Goal: Transaction & Acquisition: Purchase product/service

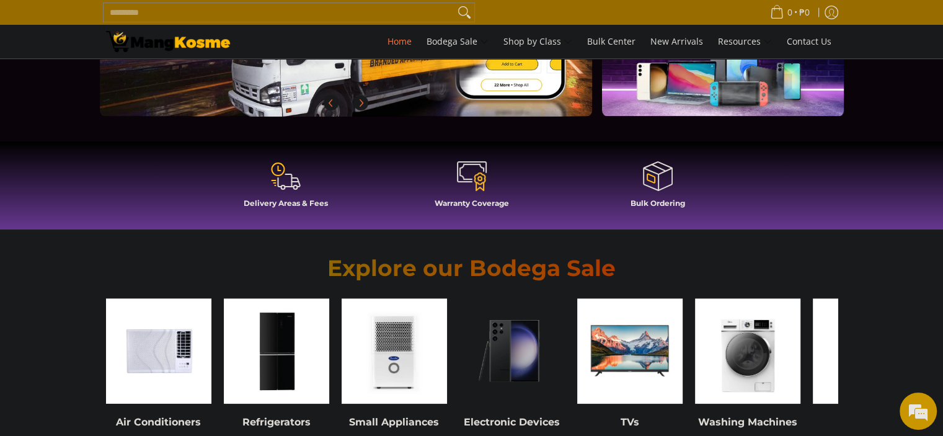
scroll to position [372, 0]
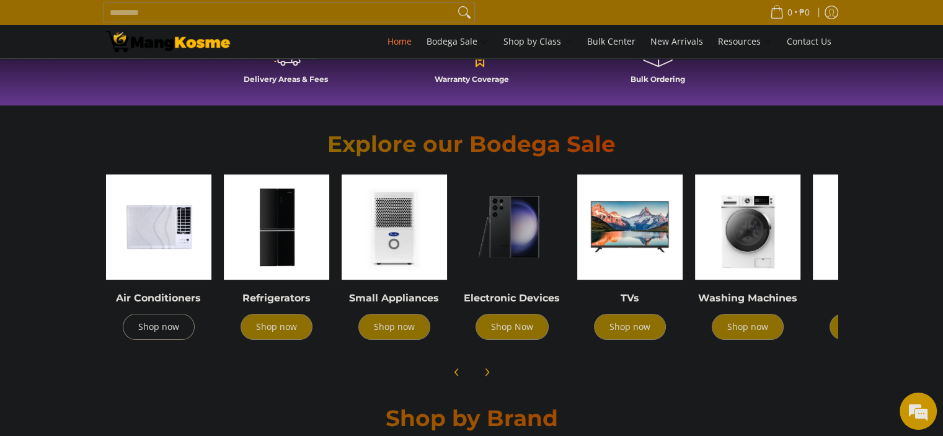
click at [166, 323] on link "Shop now" at bounding box center [159, 327] width 72 height 26
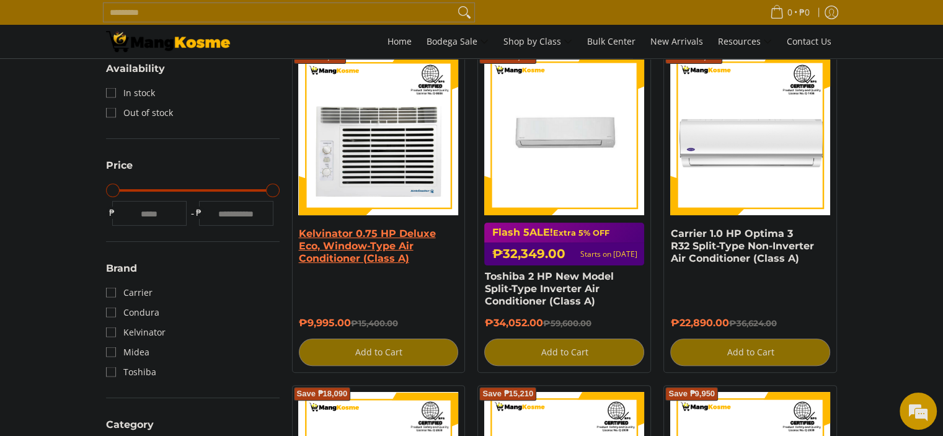
scroll to position [248, 0]
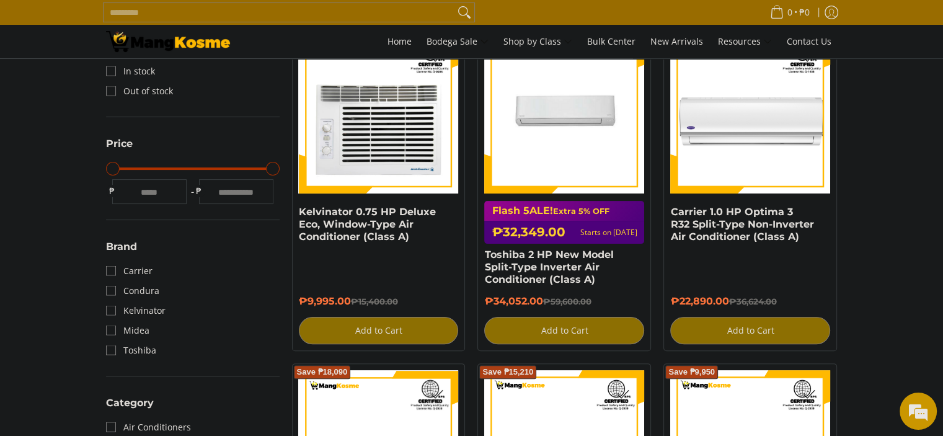
drag, startPoint x: 255, startPoint y: 191, endPoint x: 218, endPoint y: 190, distance: 37.2
click at [218, 190] on input "******" at bounding box center [236, 191] width 74 height 25
type input "****"
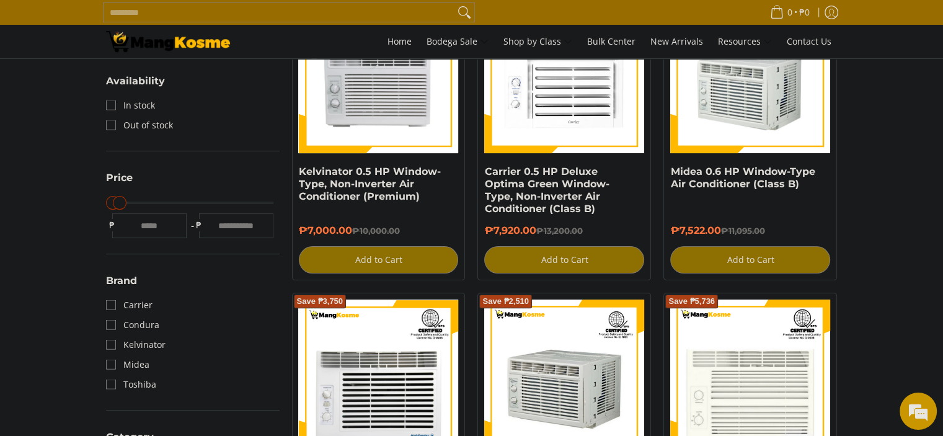
scroll to position [310, 0]
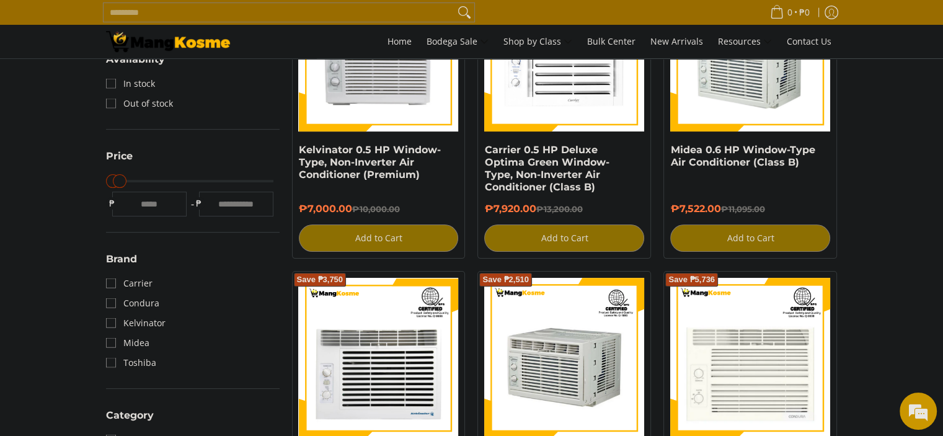
drag, startPoint x: 254, startPoint y: 203, endPoint x: 223, endPoint y: 201, distance: 30.4
click at [223, 201] on input "****" at bounding box center [236, 204] width 74 height 25
type input "****"
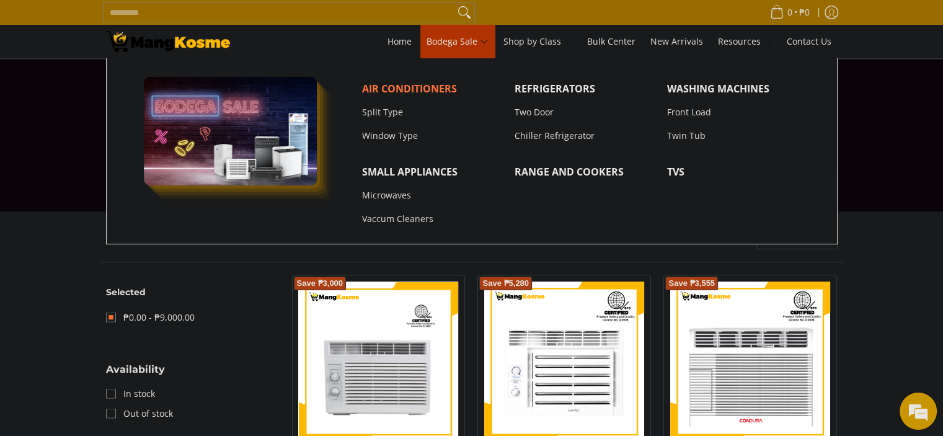
click at [482, 44] on span "Bodega Sale" at bounding box center [457, 41] width 62 height 15
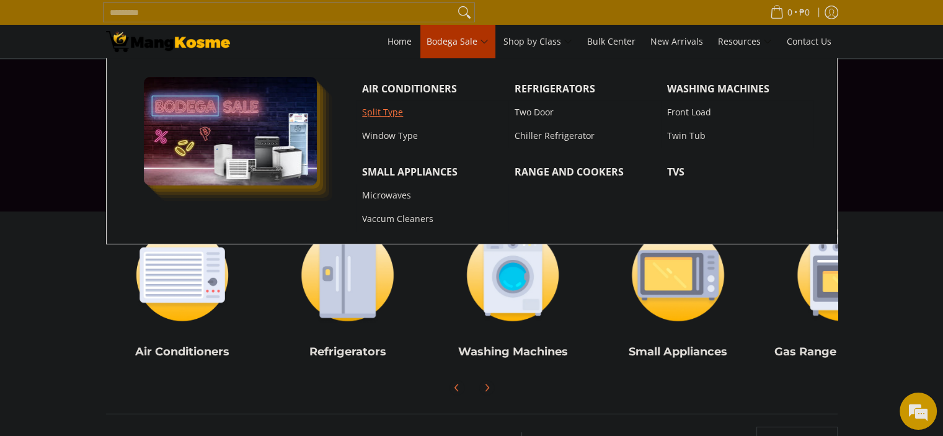
click at [381, 111] on link "Split Type" at bounding box center [432, 112] width 152 height 24
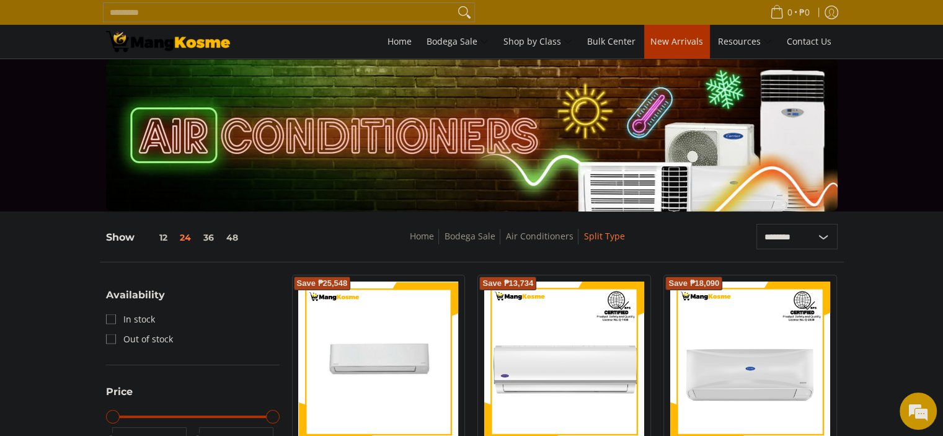
click at [663, 37] on span "New Arrivals" at bounding box center [676, 41] width 53 height 12
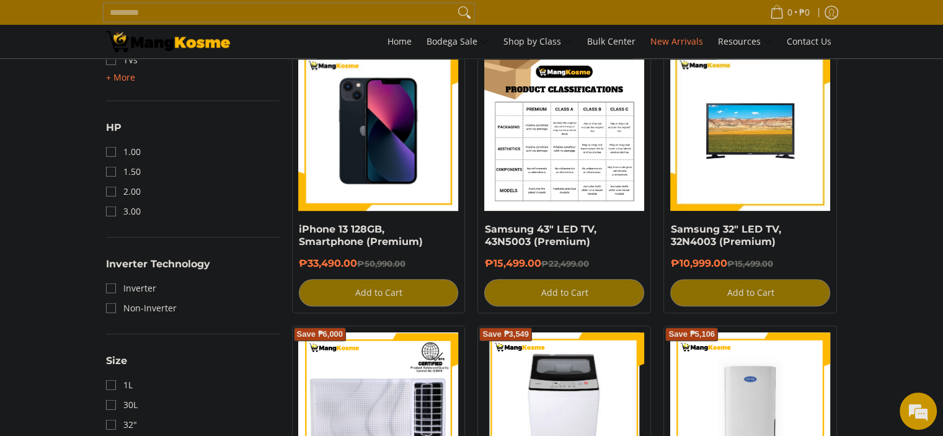
click at [616, 133] on img at bounding box center [564, 131] width 160 height 160
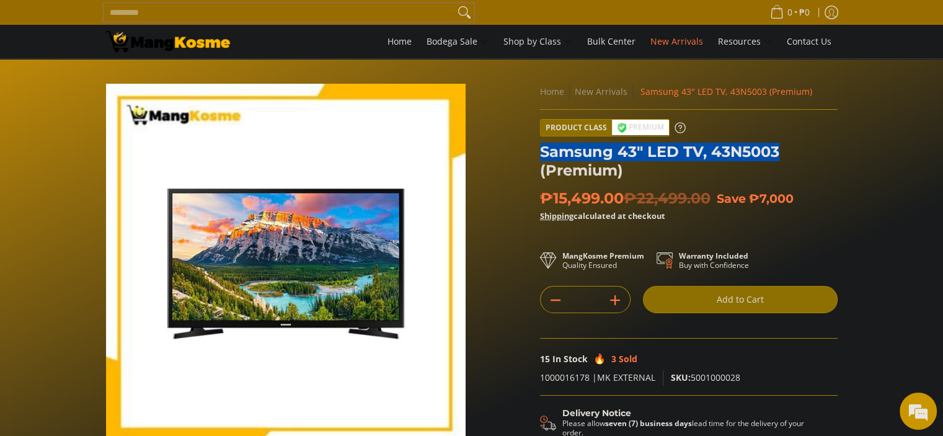
drag, startPoint x: 791, startPoint y: 153, endPoint x: 541, endPoint y: 144, distance: 250.6
click at [541, 144] on h1 "Samsung 43" LED TV, 43N5003 (Premium)" at bounding box center [689, 161] width 298 height 37
copy h1 "Samsung 43" LED TV, 43N5003"
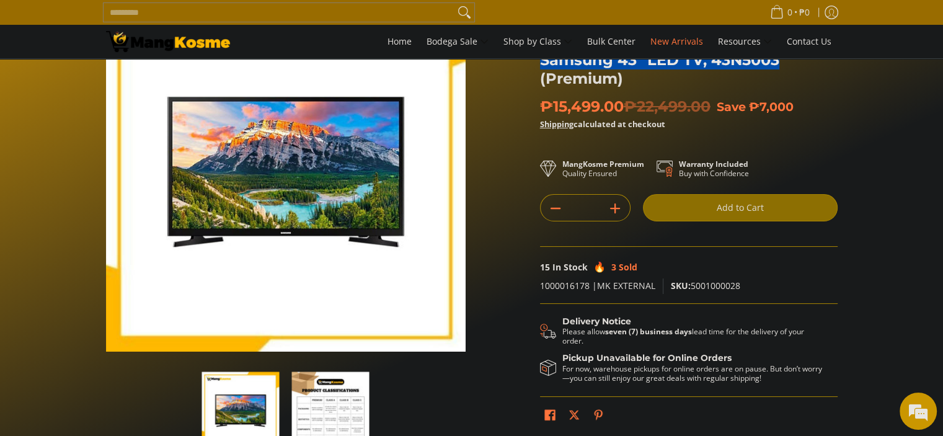
scroll to position [124, 0]
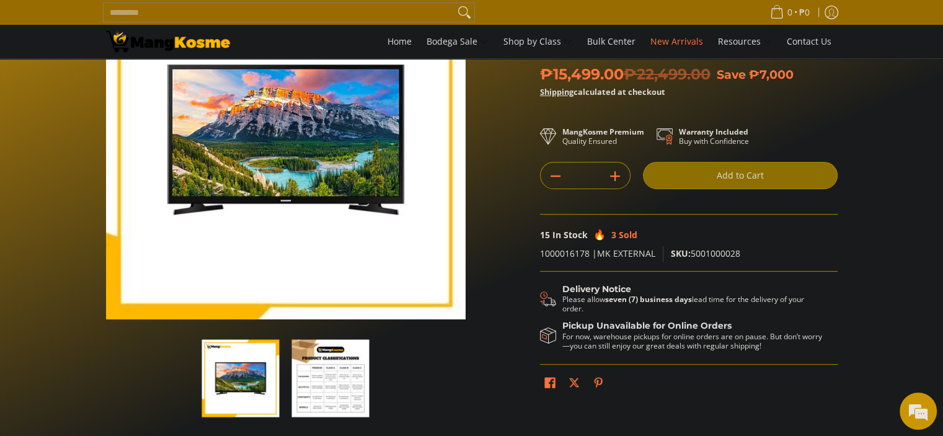
click at [334, 403] on img "button" at bounding box center [330, 377] width 77 height 77
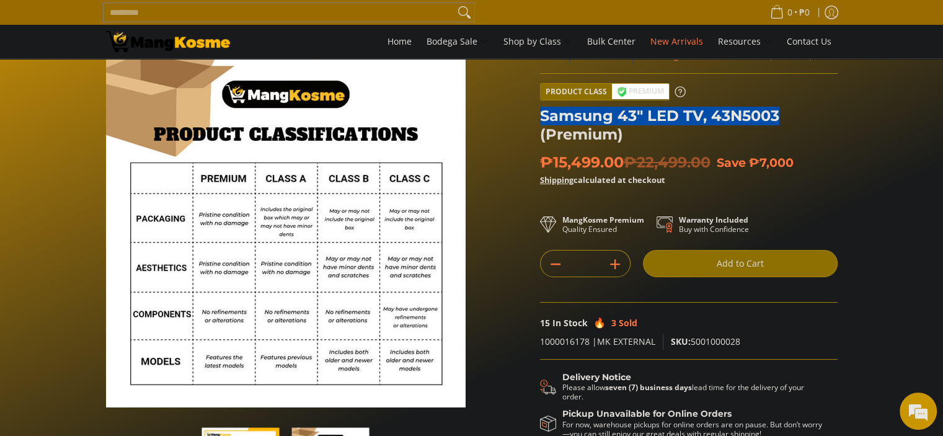
scroll to position [0, 0]
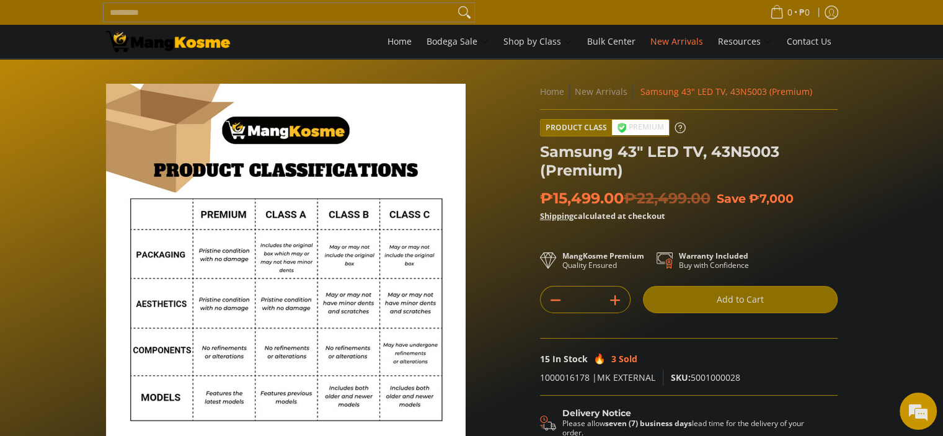
click at [746, 163] on h1 "Samsung 43" LED TV, 43N5003 (Premium)" at bounding box center [689, 161] width 298 height 37
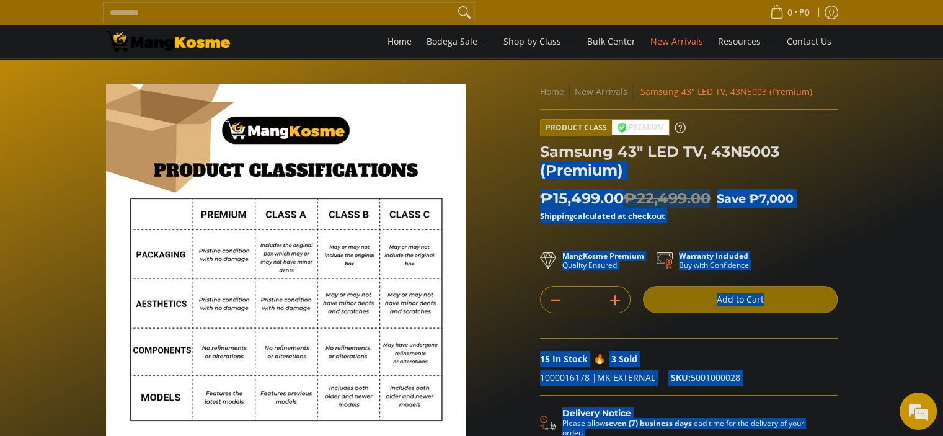
drag, startPoint x: 797, startPoint y: 148, endPoint x: 536, endPoint y: 144, distance: 261.0
click at [536, 144] on div "**********" at bounding box center [689, 307] width 310 height 446
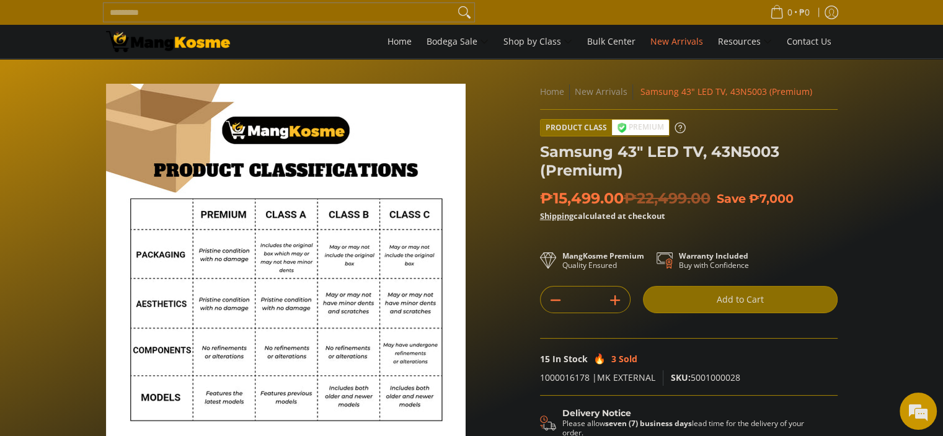
click at [544, 148] on h1 "Samsung 43" LED TV, 43N5003 (Premium)" at bounding box center [689, 161] width 298 height 37
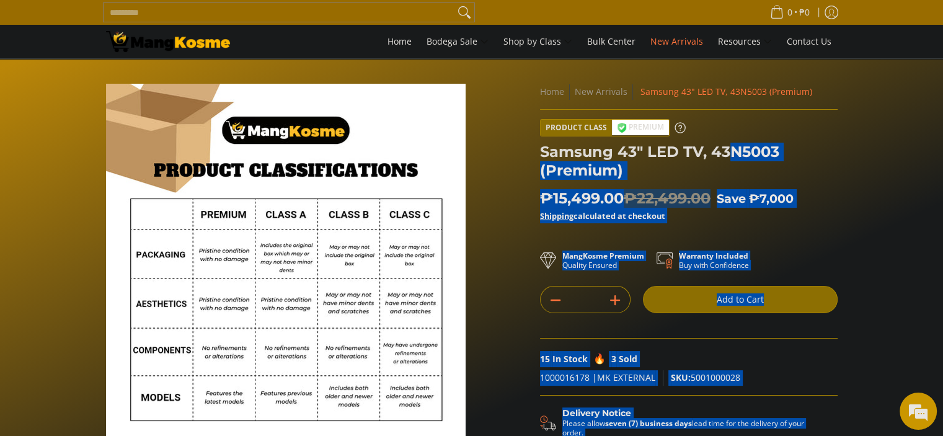
drag, startPoint x: 537, startPoint y: 148, endPoint x: 729, endPoint y: 144, distance: 192.2
click at [729, 144] on div "**********" at bounding box center [689, 307] width 310 height 446
click at [759, 150] on h1 "Samsung 43" LED TV, 43N5003 (Premium)" at bounding box center [689, 161] width 298 height 37
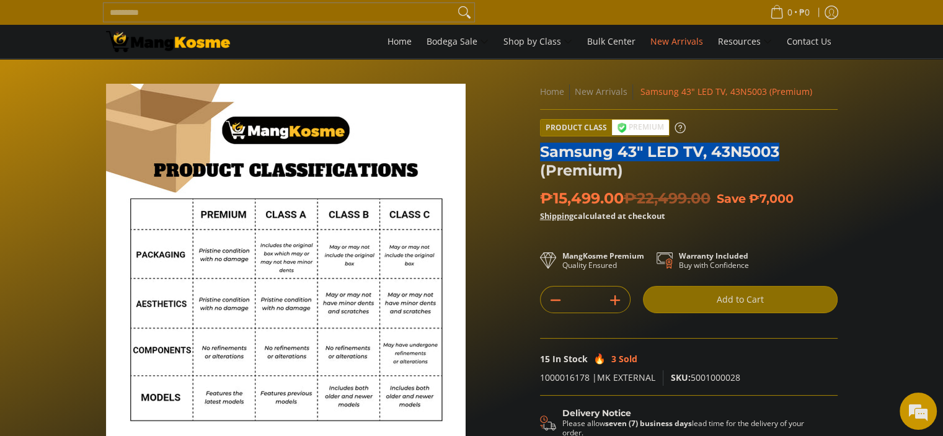
drag, startPoint x: 778, startPoint y: 150, endPoint x: 539, endPoint y: 150, distance: 238.7
click at [540, 150] on h1 "Samsung 43" LED TV, 43N5003 (Premium)" at bounding box center [689, 161] width 298 height 37
copy h1 "Samsung 43" LED TV, 43N5003"
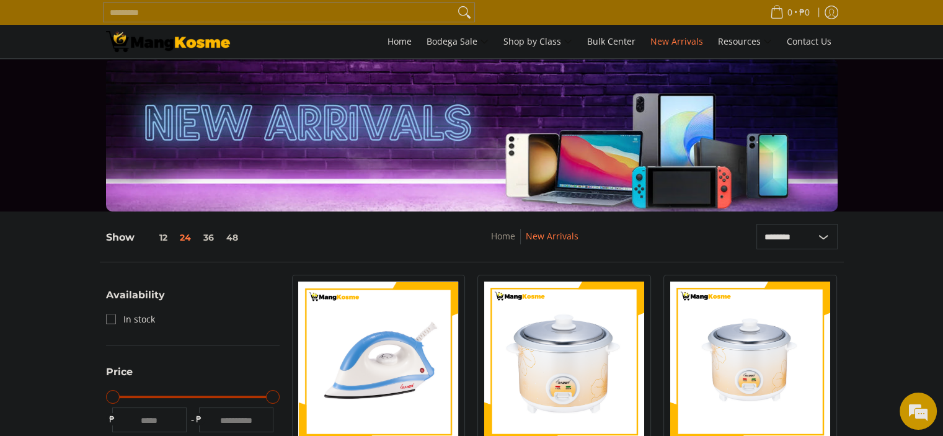
click at [181, 39] on img at bounding box center [168, 41] width 124 height 21
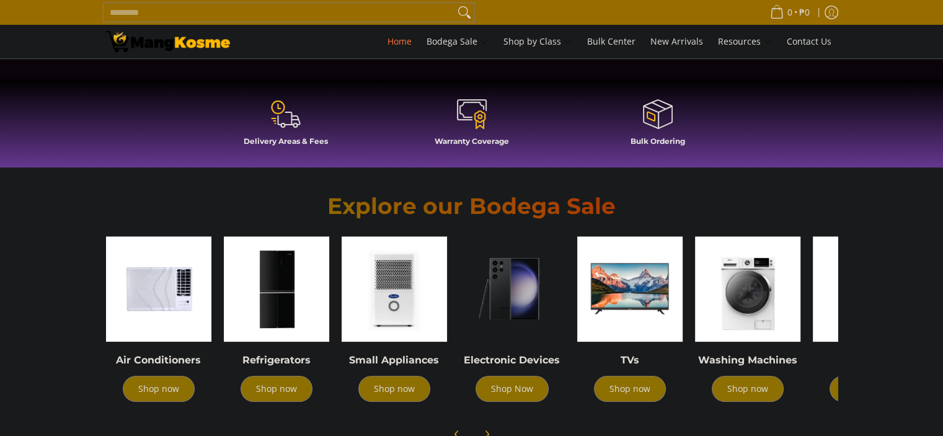
scroll to position [372, 0]
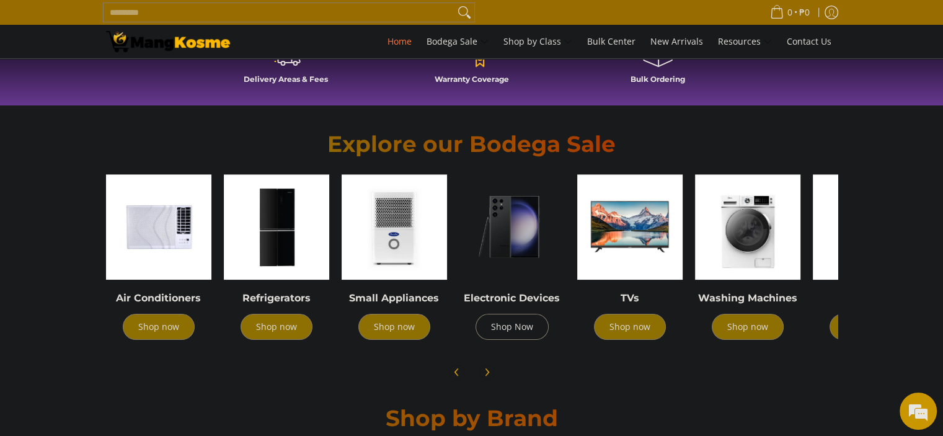
click at [510, 327] on link "Shop Now" at bounding box center [511, 327] width 73 height 26
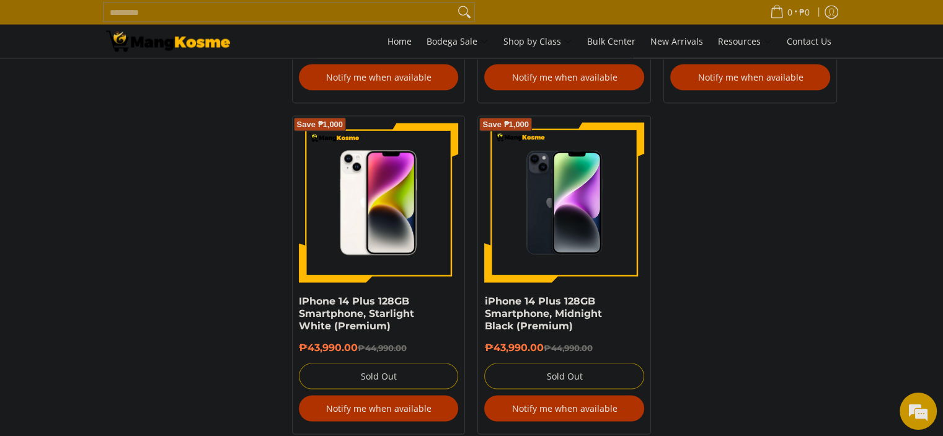
scroll to position [2542, 0]
